Goal: Find specific page/section: Find specific page/section

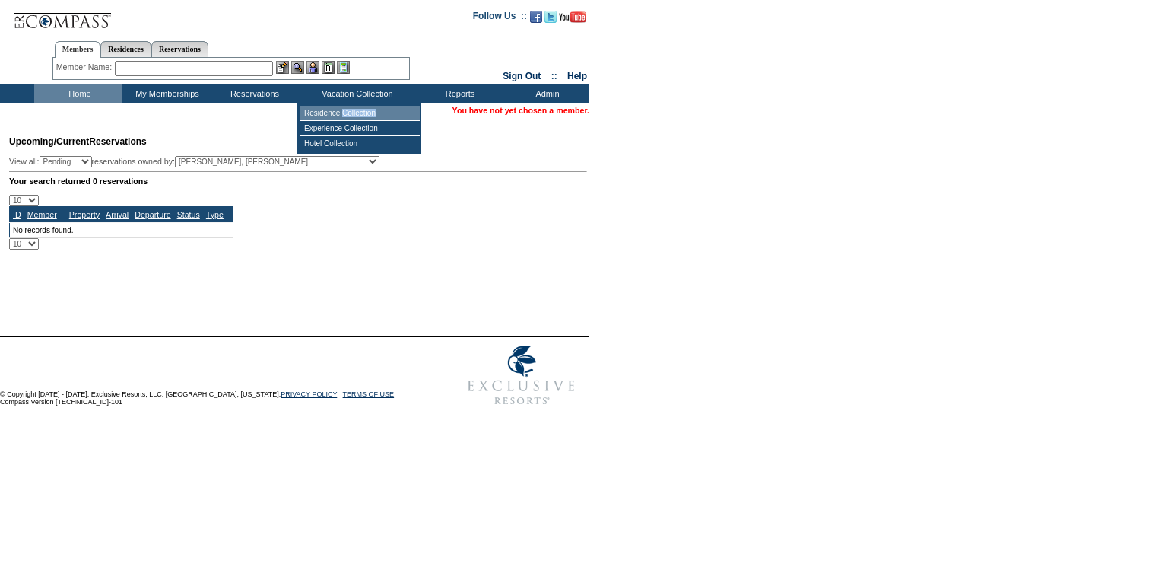
click at [352, 117] on td "Residence Collection" at bounding box center [359, 113] width 119 height 15
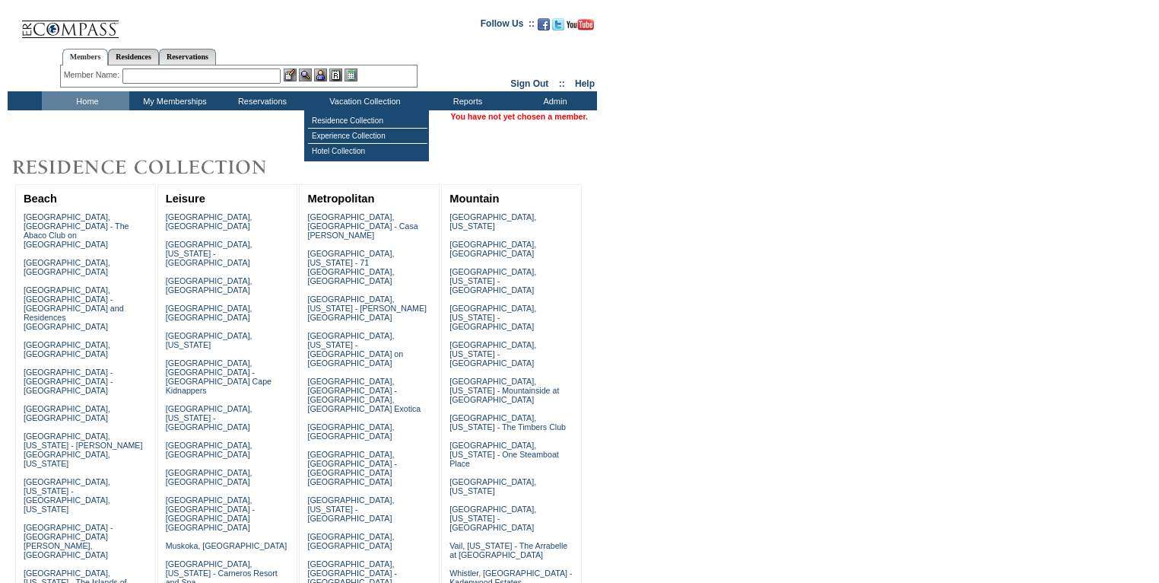
click at [365, 99] on td "Vacation Collection" at bounding box center [363, 100] width 118 height 19
